Goal: Navigation & Orientation: Find specific page/section

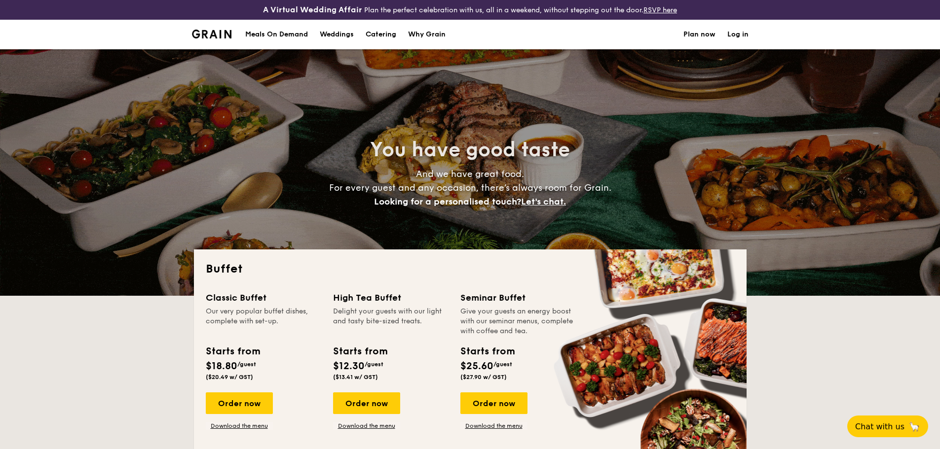
select select
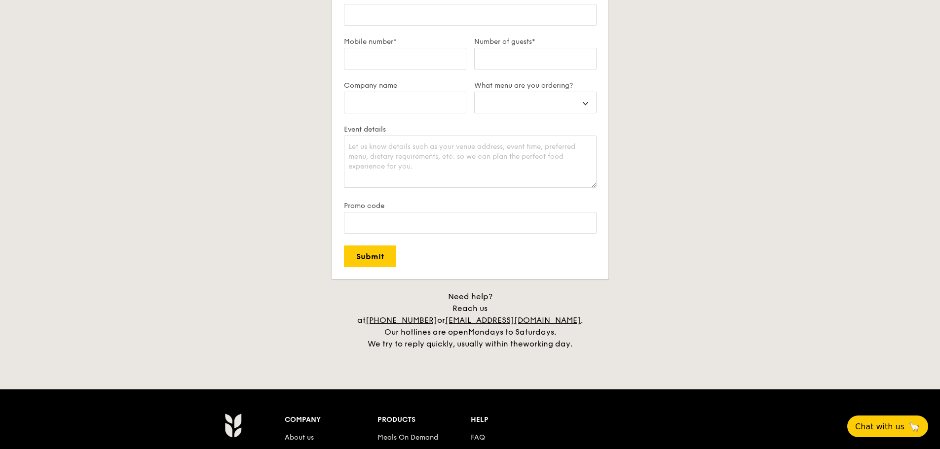
scroll to position [2045, 0]
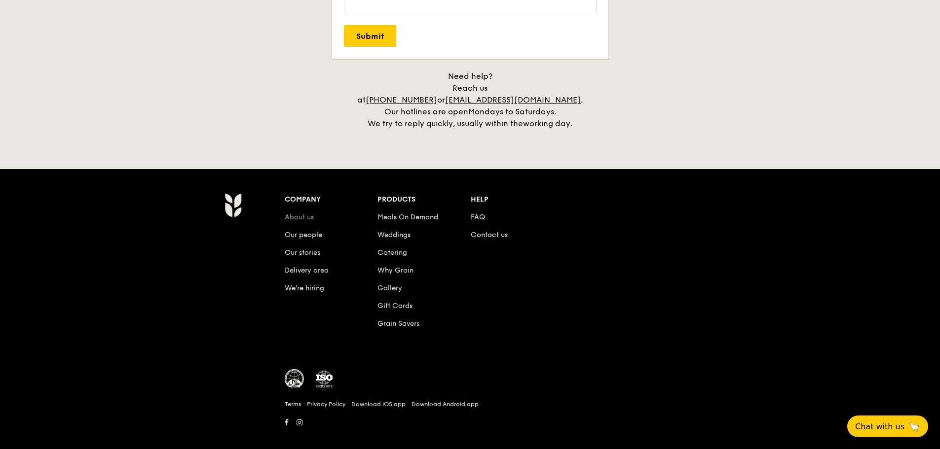
click at [305, 213] on link "About us" at bounding box center [299, 217] width 29 height 8
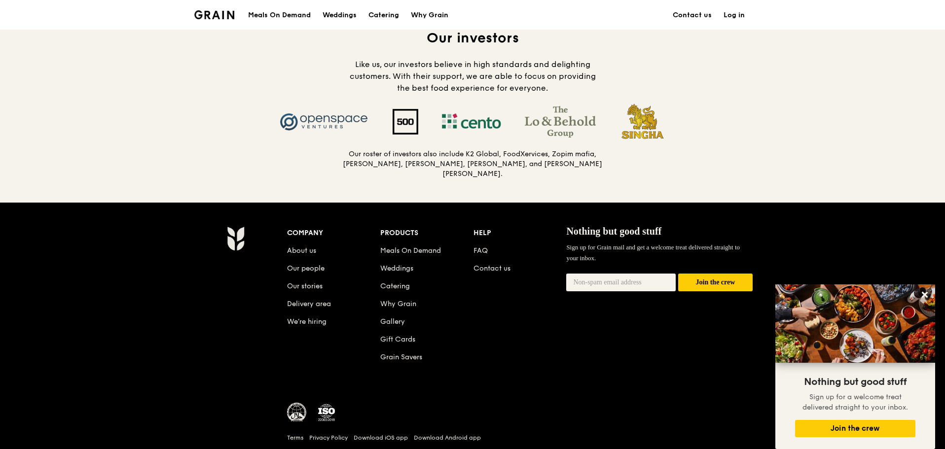
scroll to position [1040, 0]
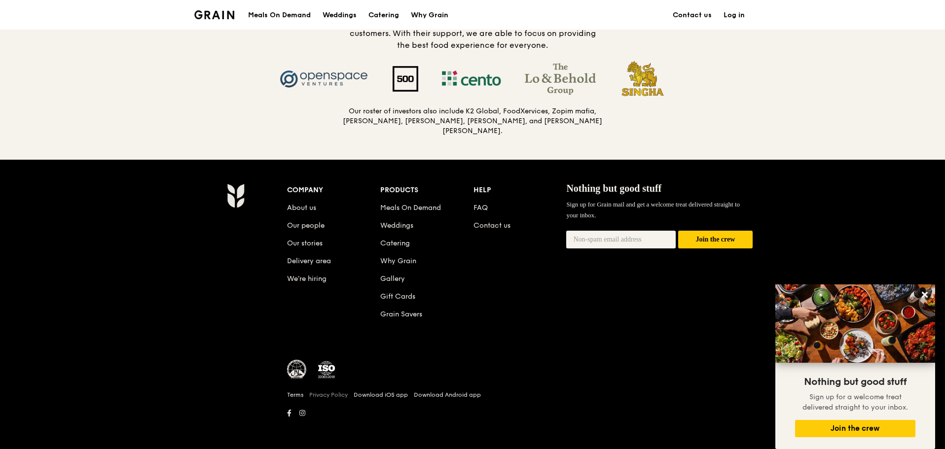
click at [333, 392] on link "Privacy Policy" at bounding box center [328, 395] width 38 height 8
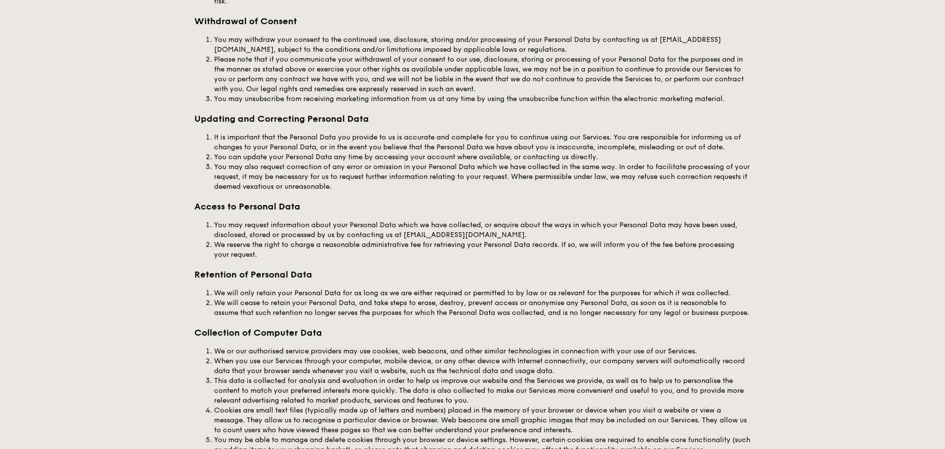
scroll to position [1579, 0]
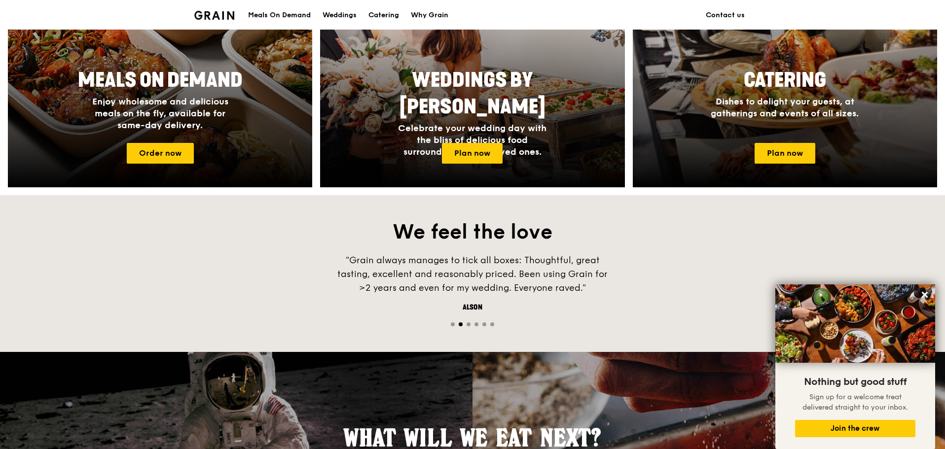
scroll to position [395, 0]
